Goal: Communication & Community: Answer question/provide support

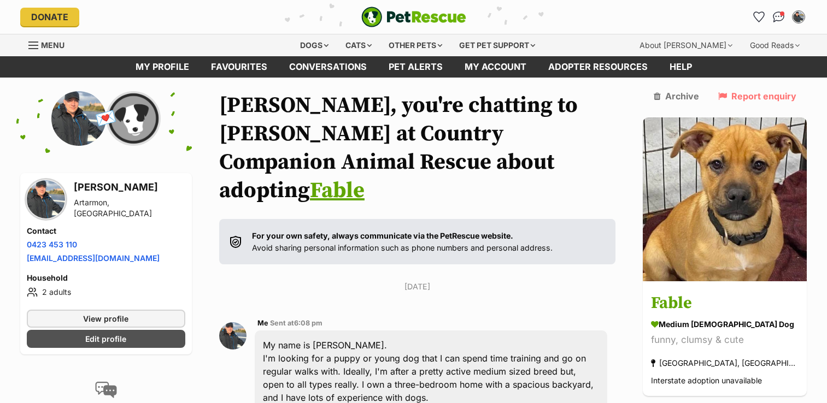
scroll to position [768, 0]
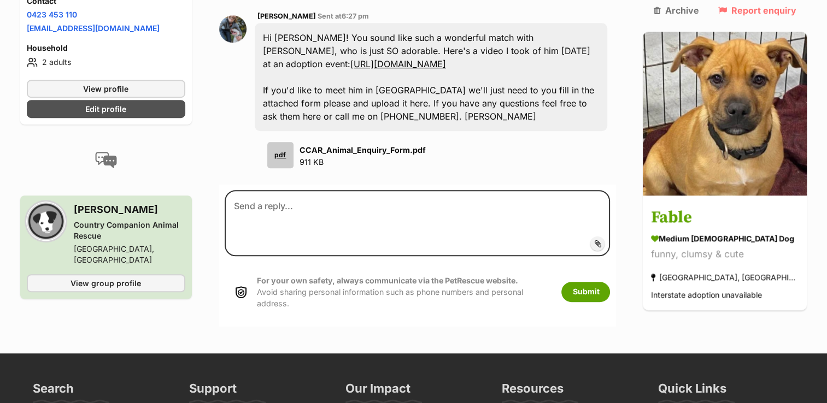
click at [618, 239] on span "Add attachment" at bounding box center [635, 243] width 58 height 9
click at [0, 0] on input "Add attachment" at bounding box center [0, 0] width 0 height 0
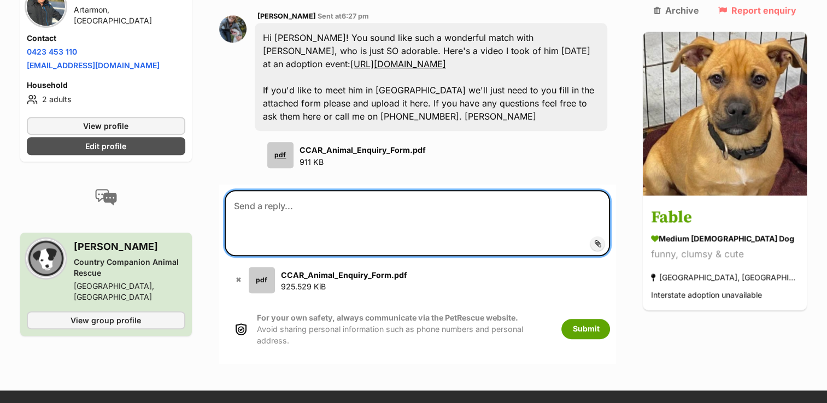
click at [396, 190] on textarea at bounding box center [418, 223] width 386 height 66
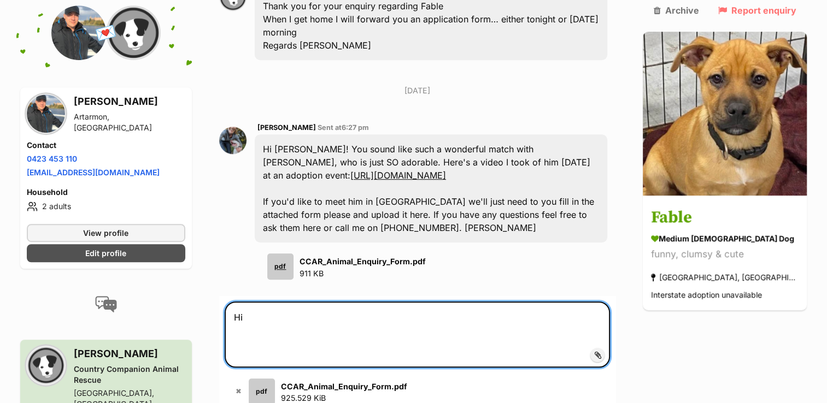
scroll to position [652, 0]
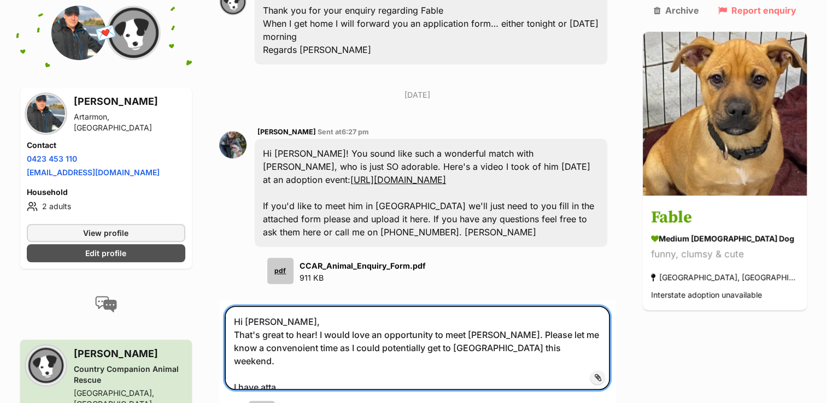
click at [293, 306] on textarea "Hi [PERSON_NAME], That's great to hear! I would love an opportunity to meet [PE…" at bounding box center [418, 348] width 386 height 84
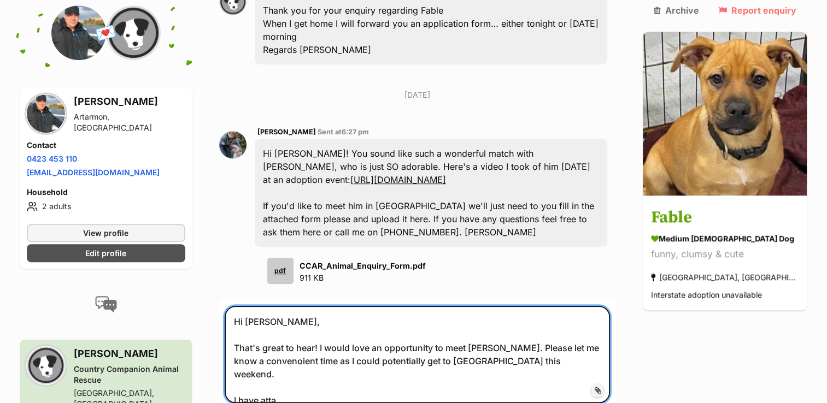
click at [321, 306] on textarea "Hi [PERSON_NAME], That's great to hear! I would love an opportunity to meet [PE…" at bounding box center [418, 354] width 386 height 97
click at [323, 306] on textarea "Hi [PERSON_NAME], That's great to hear! I would love an opportunity to meet [PE…" at bounding box center [418, 354] width 386 height 97
click at [328, 306] on textarea "Hi [PERSON_NAME], That's great to hear! I would love an opportunity to meet [PE…" at bounding box center [418, 354] width 386 height 97
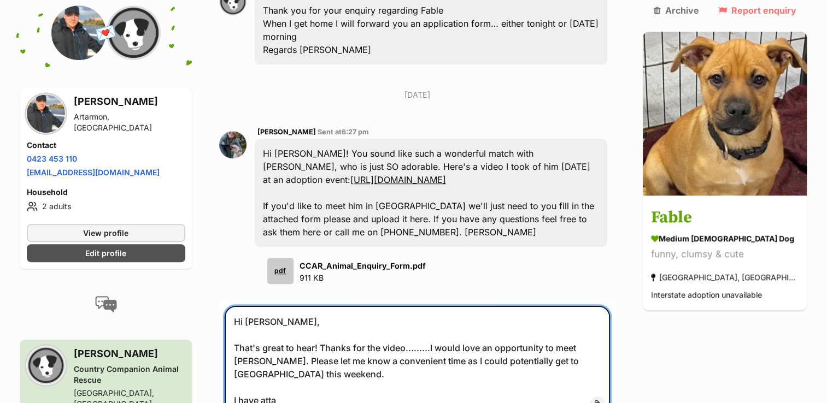
click at [304, 362] on textarea "Hi [PERSON_NAME], That's great to hear! Thanks for the video.........I would lo…" at bounding box center [418, 361] width 386 height 110
click at [270, 358] on textarea "Hi [PERSON_NAME], That's great to hear! Thanks for the video.........I would lo…" at bounding box center [418, 361] width 386 height 110
click at [469, 362] on textarea "Hi [PERSON_NAME], That's great to hear! Thanks for the video.........I would lo…" at bounding box center [418, 361] width 386 height 110
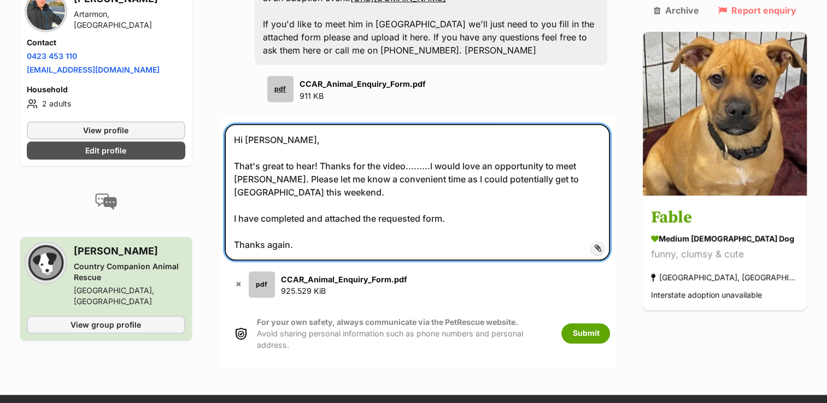
scroll to position [844, 0]
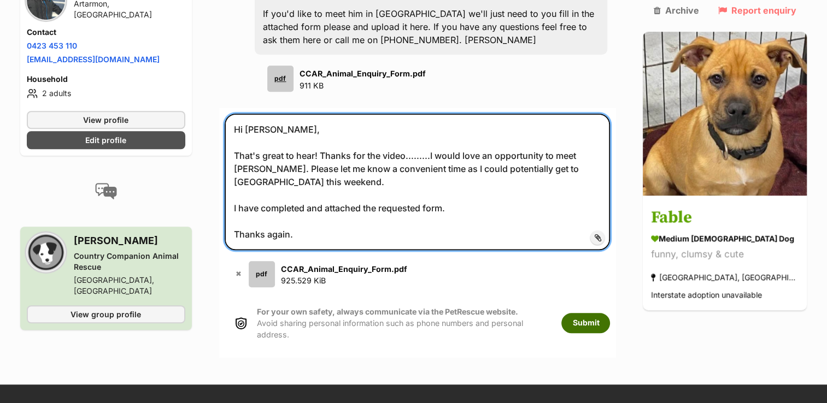
type textarea "Hi [PERSON_NAME], That's great to hear! Thanks for the video.........I would lo…"
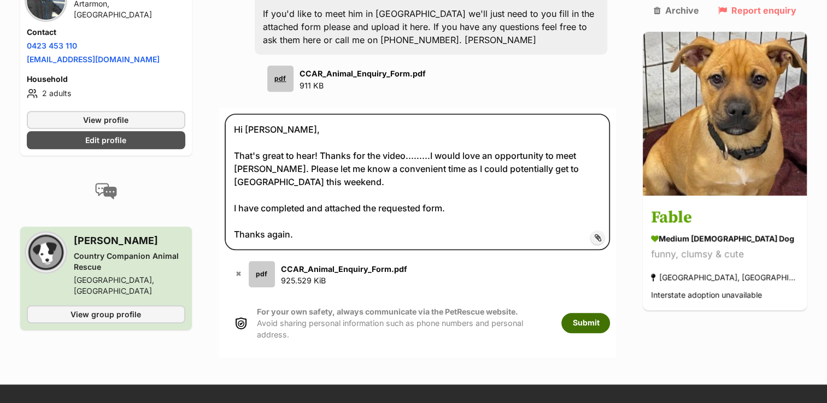
click at [604, 313] on button "Submit" at bounding box center [585, 323] width 49 height 20
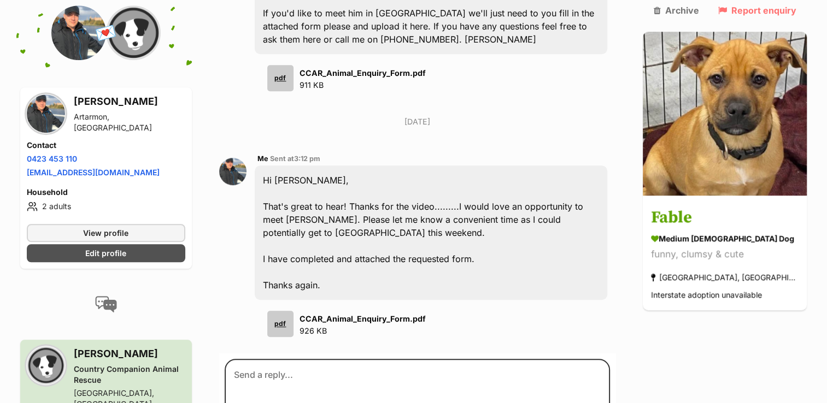
scroll to position [846, 0]
click at [49, 97] on img at bounding box center [46, 114] width 38 height 38
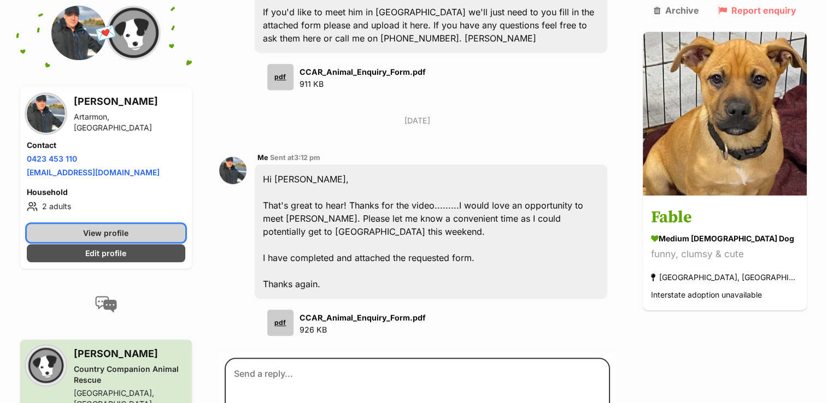
click at [120, 227] on span "View profile" at bounding box center [105, 232] width 45 height 11
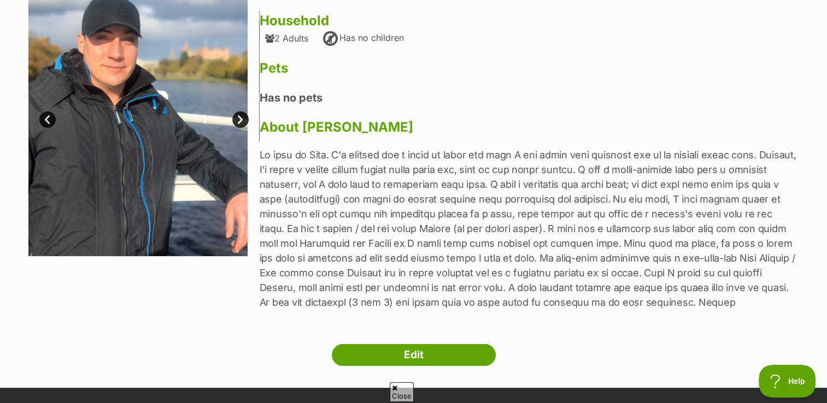
scroll to position [131, 0]
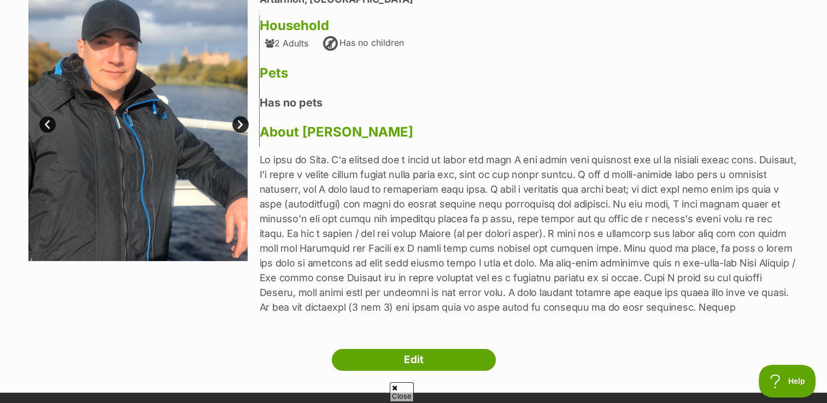
click at [238, 127] on link "Next" at bounding box center [240, 124] width 16 height 16
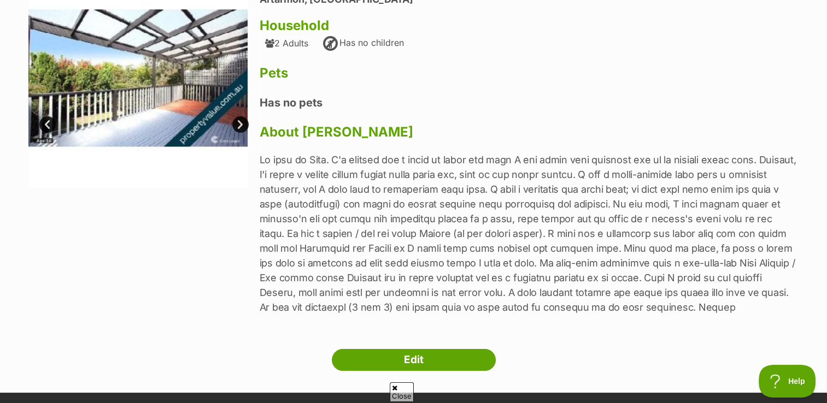
click at [238, 127] on link "Next" at bounding box center [240, 124] width 16 height 16
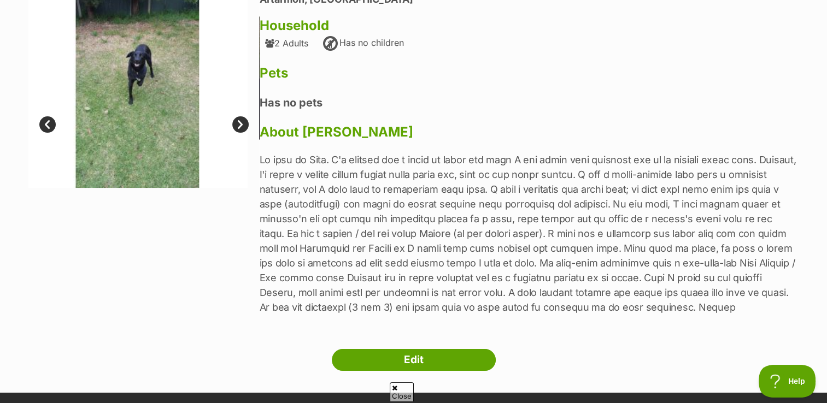
click at [238, 127] on link "Next" at bounding box center [240, 124] width 16 height 16
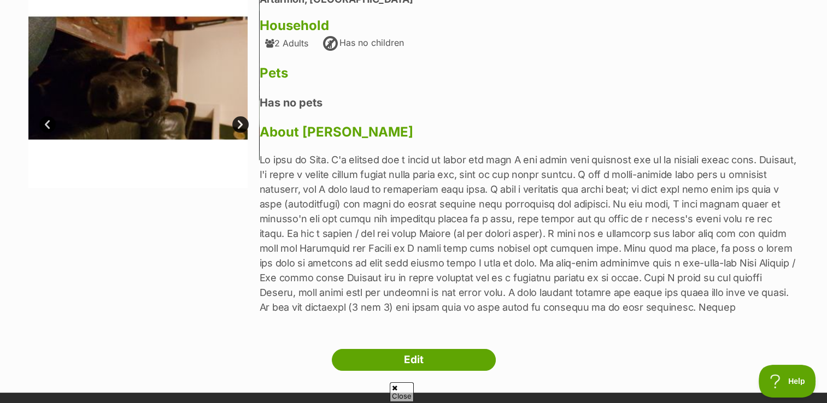
click at [238, 127] on link "Next" at bounding box center [240, 124] width 16 height 16
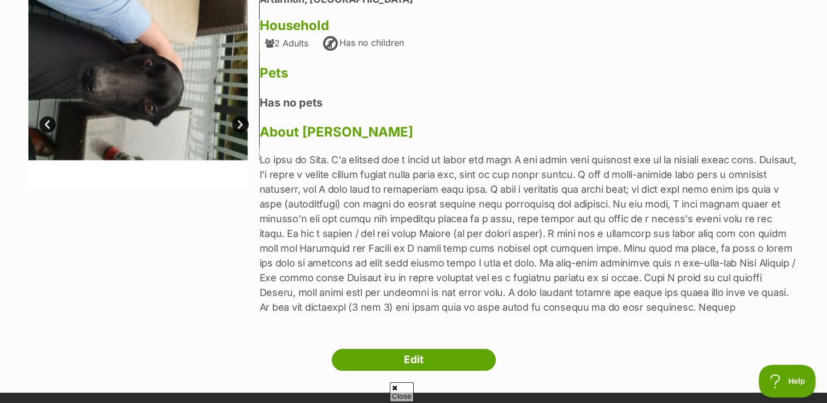
click at [238, 127] on link "Next" at bounding box center [240, 124] width 16 height 16
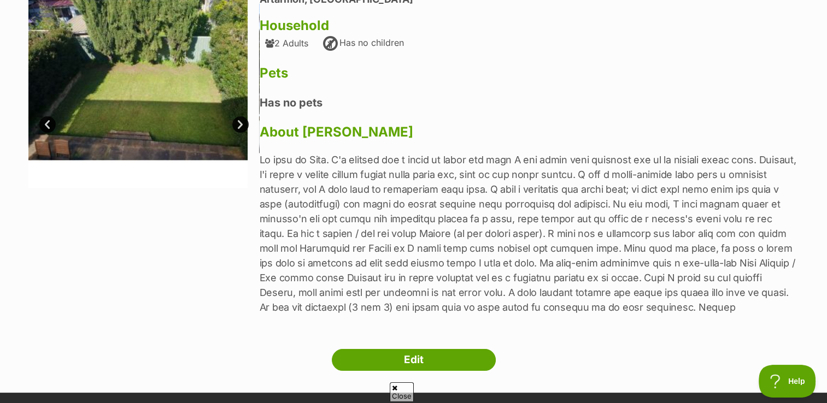
click at [238, 127] on link "Next" at bounding box center [240, 124] width 16 height 16
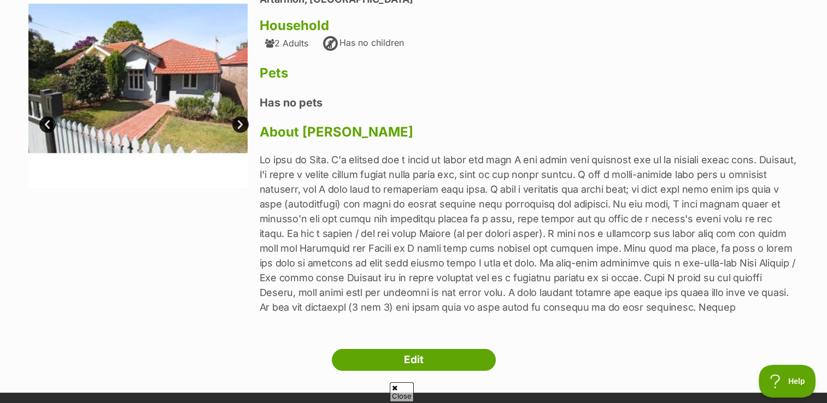
click at [46, 121] on link "Prev" at bounding box center [47, 124] width 16 height 16
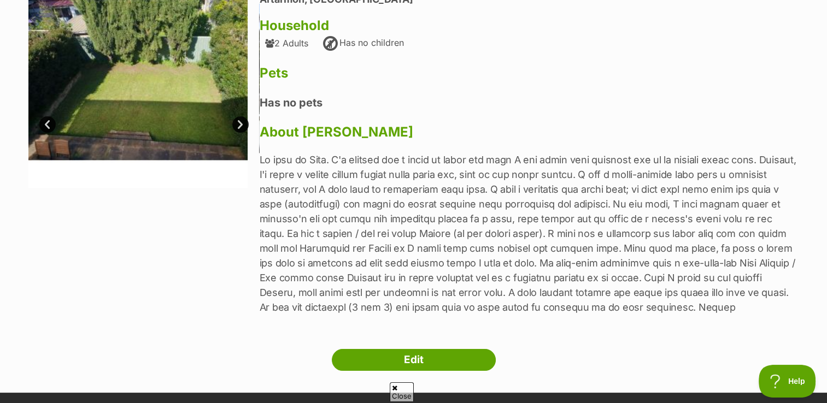
click at [241, 126] on link "Next" at bounding box center [240, 124] width 16 height 16
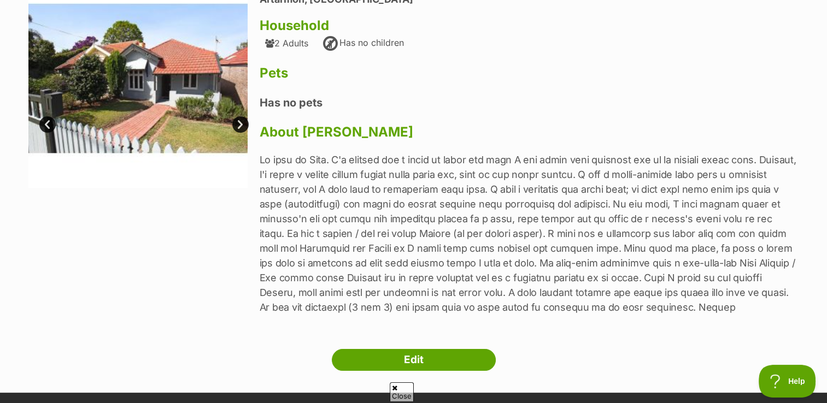
click at [241, 120] on link "Next" at bounding box center [240, 124] width 16 height 16
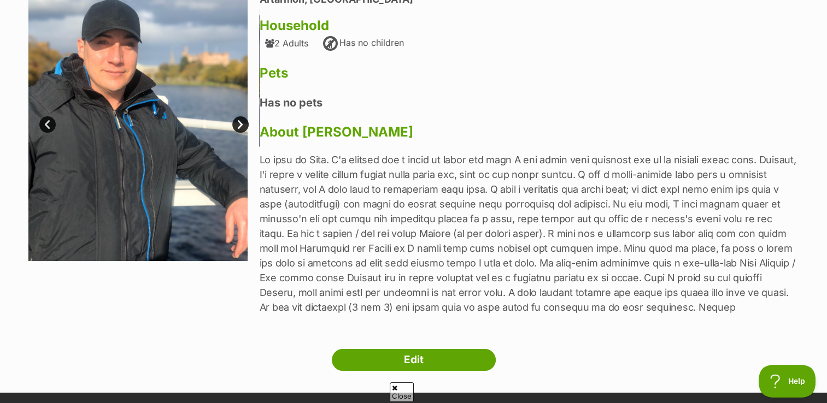
click at [241, 120] on link "Next" at bounding box center [240, 124] width 16 height 16
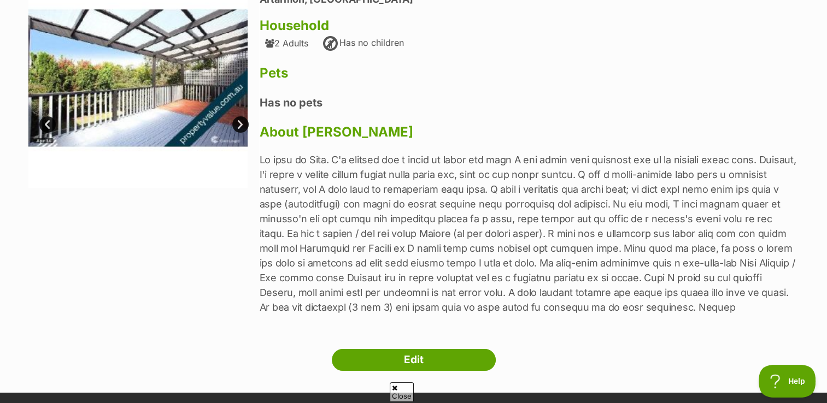
click at [45, 119] on link "Prev" at bounding box center [47, 124] width 16 height 16
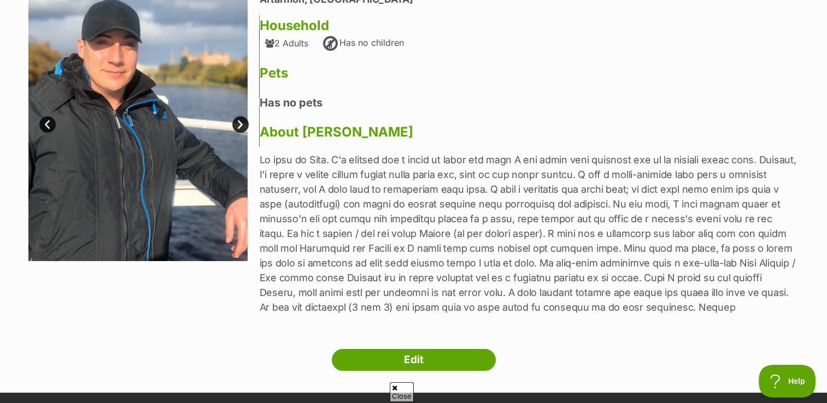
click at [238, 121] on link "Next" at bounding box center [240, 124] width 16 height 16
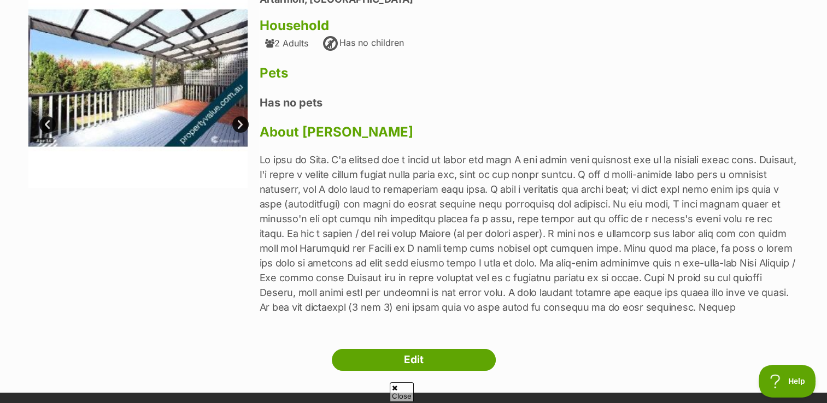
click at [238, 121] on link "Next" at bounding box center [240, 124] width 16 height 16
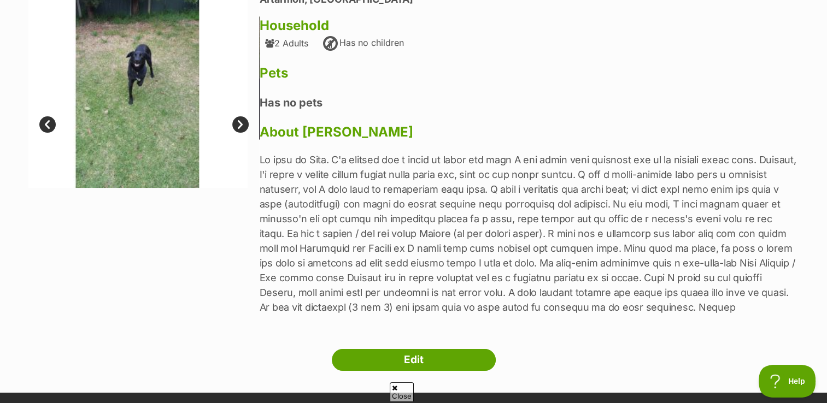
click at [238, 121] on link "Next" at bounding box center [240, 124] width 16 height 16
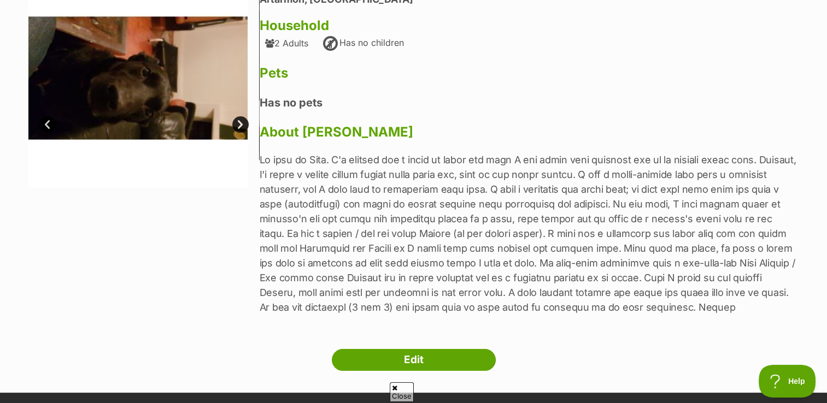
click at [238, 121] on link "Next" at bounding box center [240, 124] width 16 height 16
